Goal: Task Accomplishment & Management: Use online tool/utility

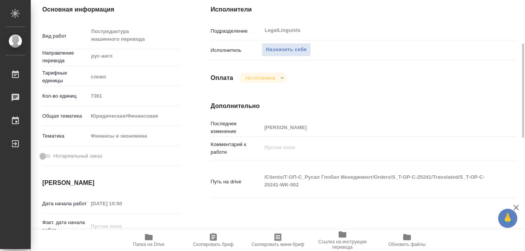
scroll to position [154, 0]
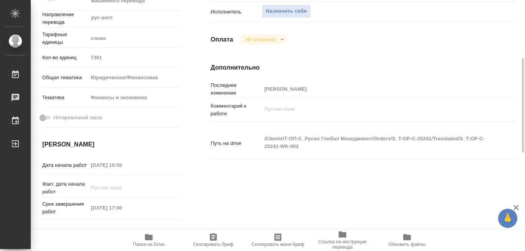
click at [151, 238] on icon "button" at bounding box center [149, 237] width 8 height 6
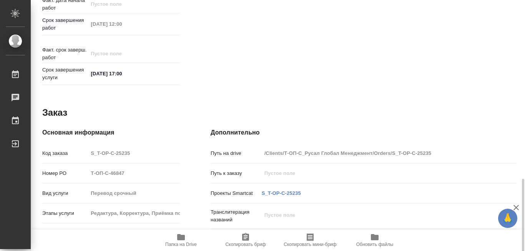
scroll to position [368, 0]
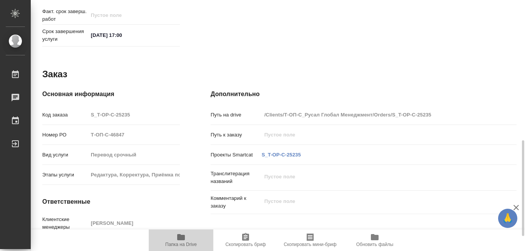
click at [178, 237] on icon "button" at bounding box center [181, 237] width 8 height 6
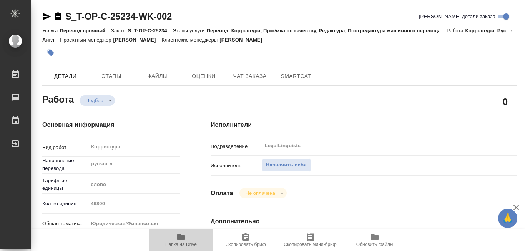
click at [183, 235] on icon "button" at bounding box center [181, 237] width 8 height 6
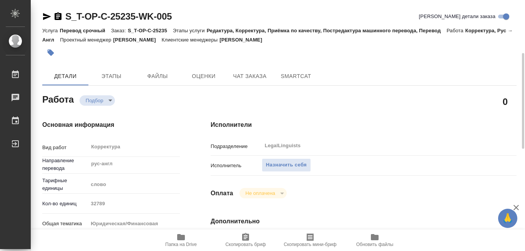
scroll to position [77, 0]
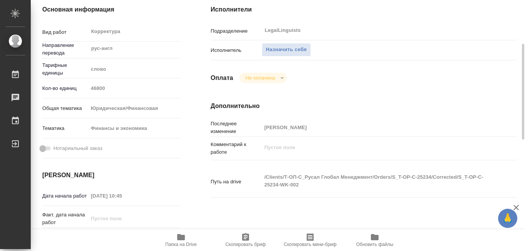
scroll to position [192, 0]
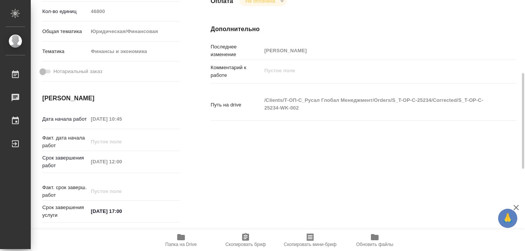
click at [178, 238] on icon "button" at bounding box center [181, 237] width 8 height 6
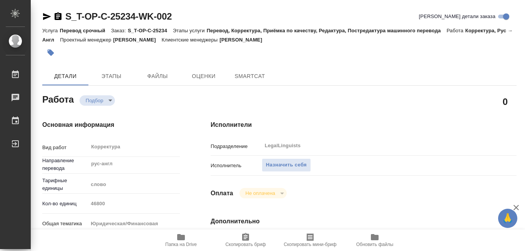
type textarea "x"
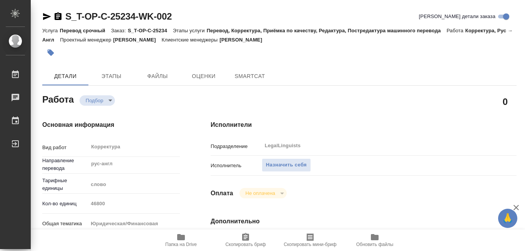
type textarea "x"
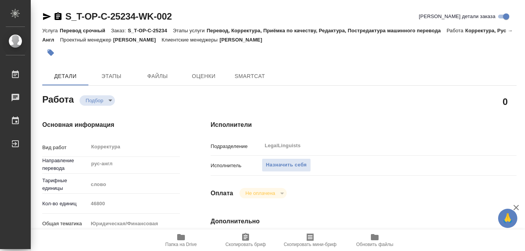
type textarea "x"
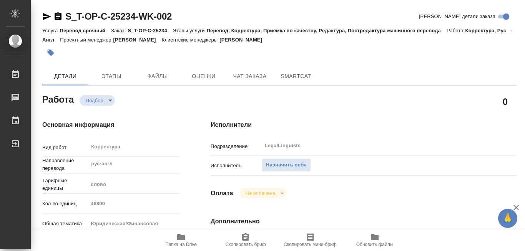
type textarea "x"
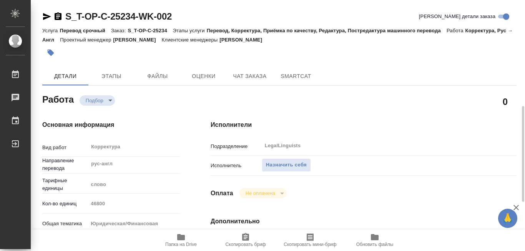
scroll to position [115, 0]
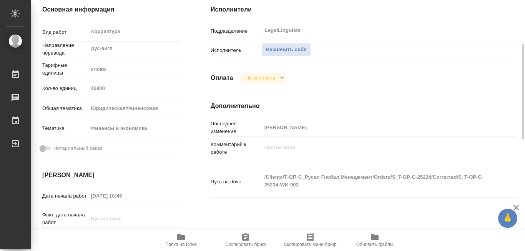
type textarea "x"
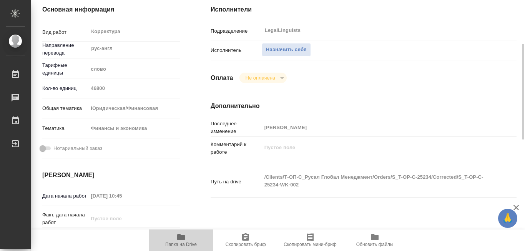
click at [179, 238] on icon "button" at bounding box center [181, 237] width 8 height 6
